Goal: Task Accomplishment & Management: Use online tool/utility

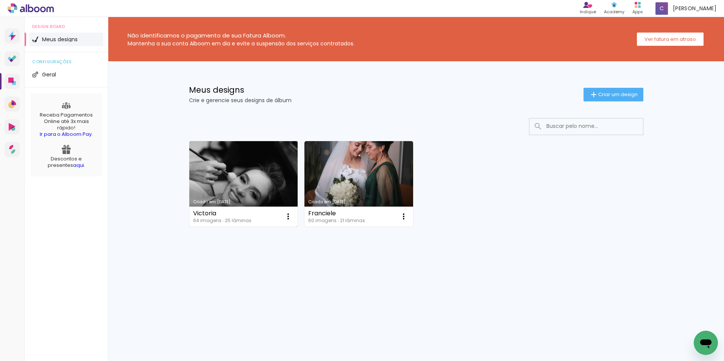
click at [256, 184] on link "Criado em [DATE]" at bounding box center [243, 184] width 109 height 86
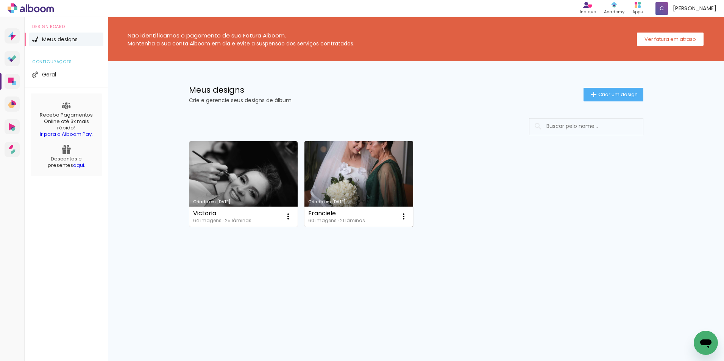
click at [362, 181] on link "Criado em [DATE]" at bounding box center [358, 184] width 109 height 86
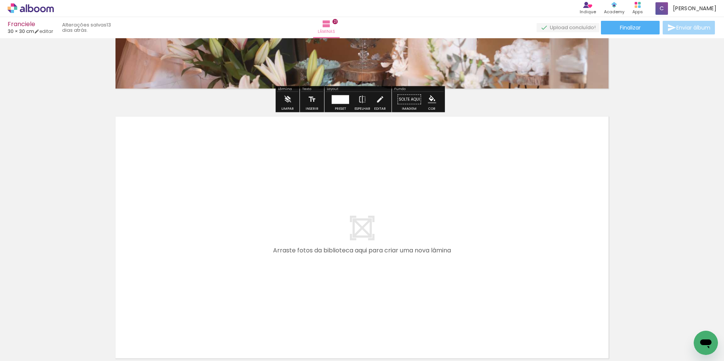
scroll to position [5694, 0]
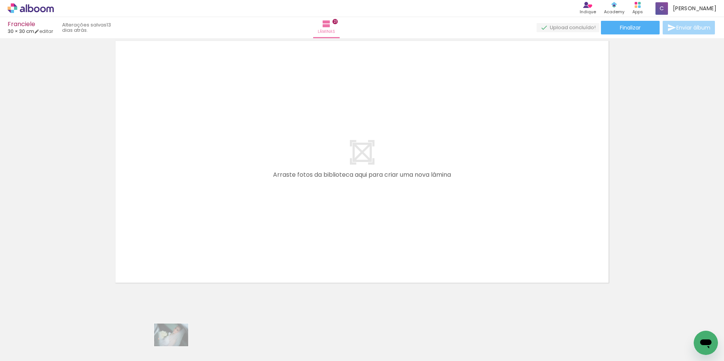
drag, startPoint x: 184, startPoint y: 355, endPoint x: 177, endPoint y: 347, distance: 11.3
click at [0, 0] on slot at bounding box center [0, 0] width 0 height 0
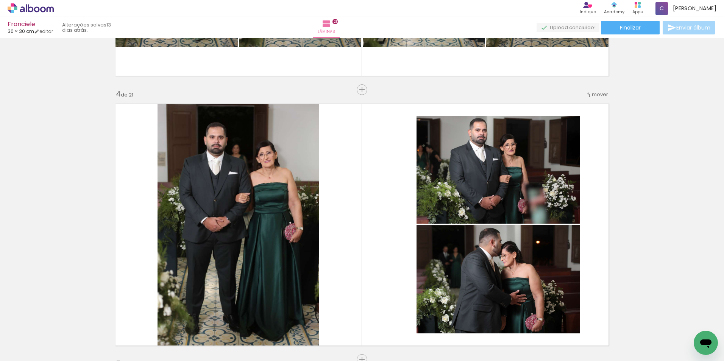
scroll to position [582, 0]
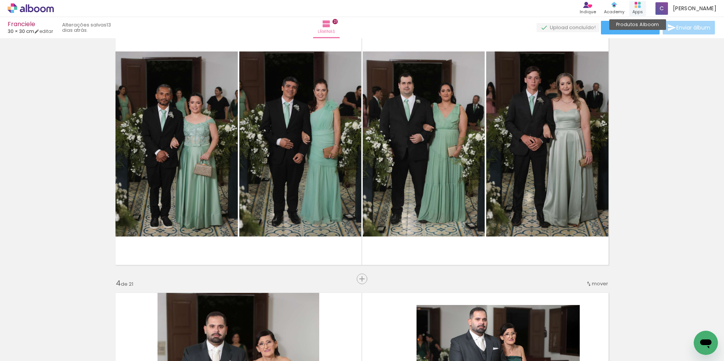
click at [643, 9] on div "Apps" at bounding box center [637, 12] width 11 height 6
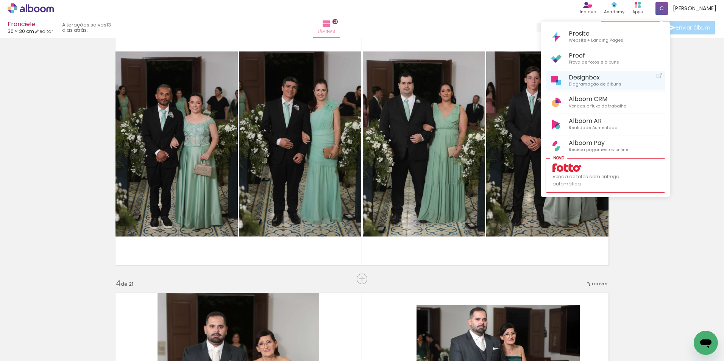
click at [618, 81] on span "Diagramação de álbuns" at bounding box center [595, 84] width 53 height 7
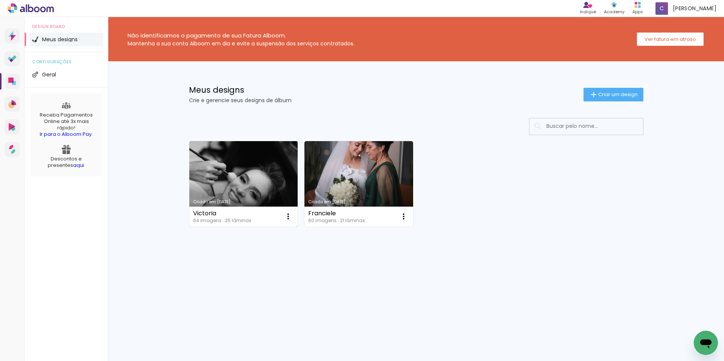
click at [246, 169] on link "Criado em [DATE]" at bounding box center [243, 184] width 109 height 86
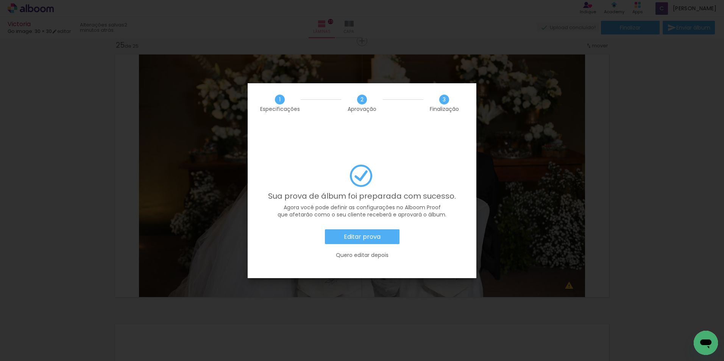
scroll to position [454, 0]
click at [615, 142] on iron-overlay-backdrop at bounding box center [362, 180] width 724 height 361
click at [0, 0] on slot "Quero editar depois" at bounding box center [0, 0] width 0 height 0
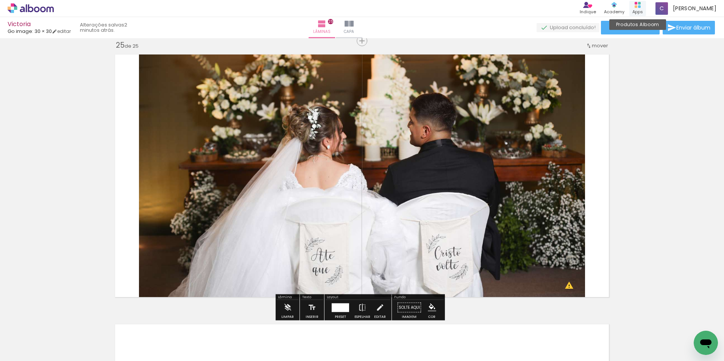
click at [646, 5] on div "Produtos Alboom Apps" at bounding box center [637, 9] width 17 height 16
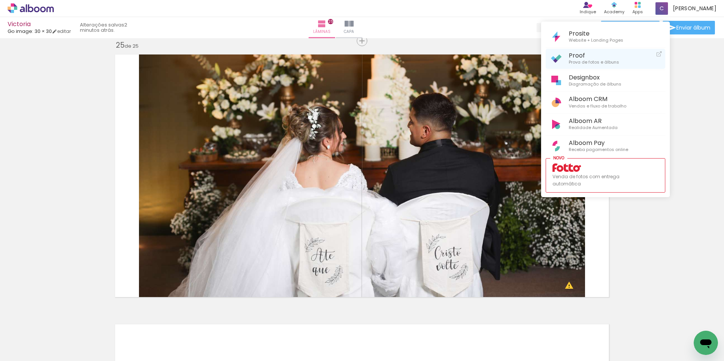
click at [606, 58] on span "Proof" at bounding box center [594, 55] width 50 height 7
